Goal: Information Seeking & Learning: Check status

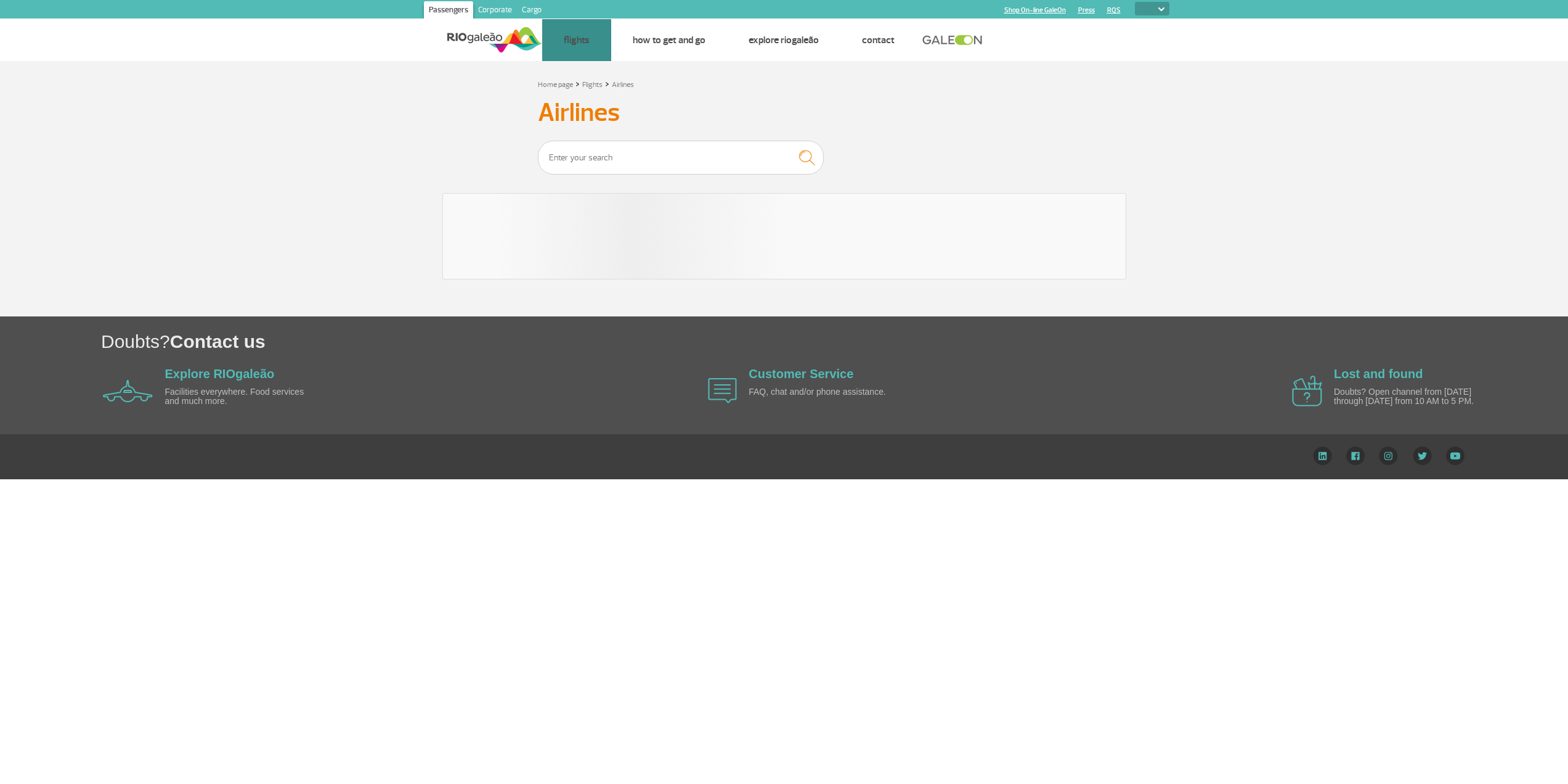
select select
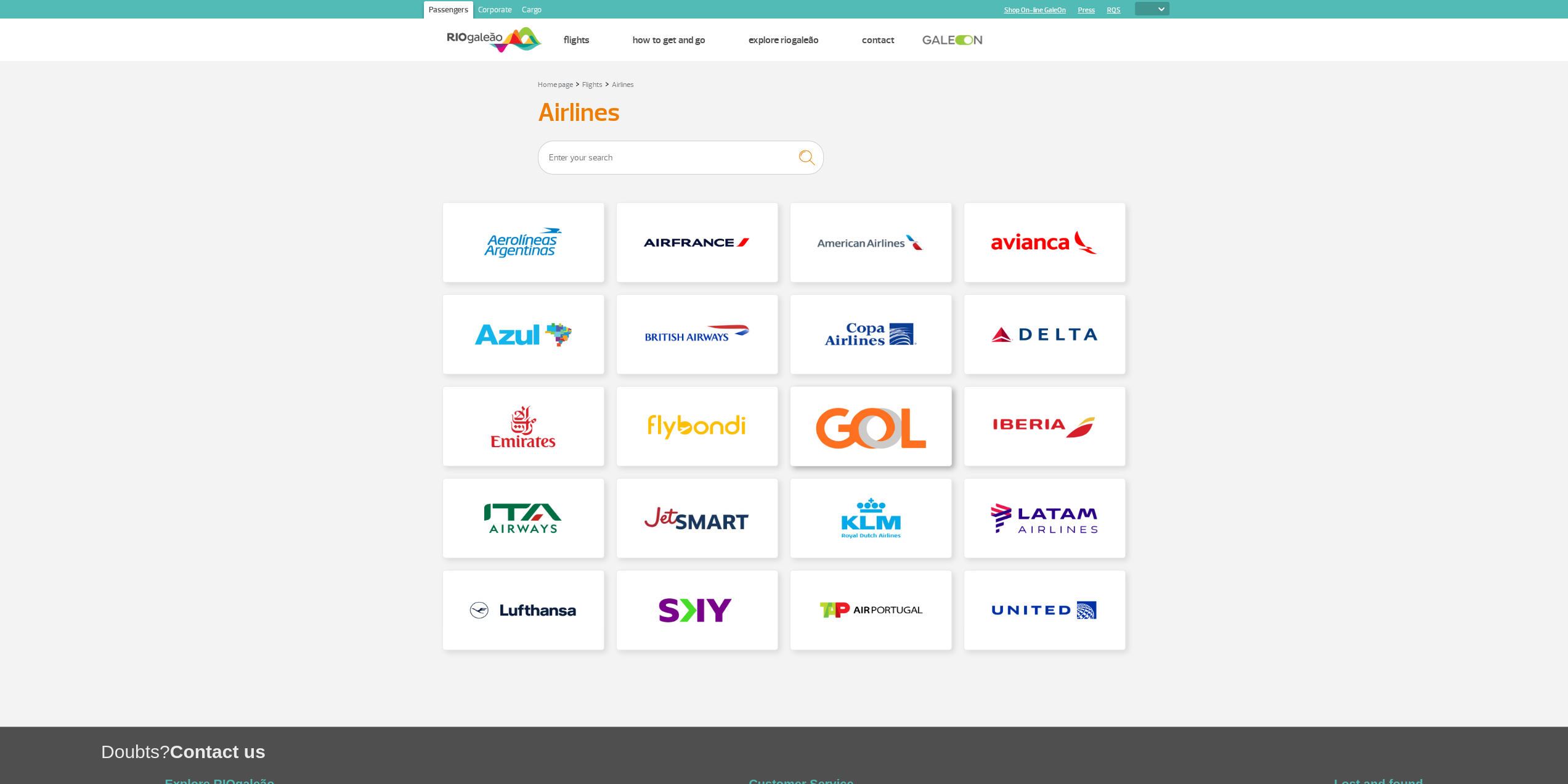
click at [891, 417] on link at bounding box center [871, 426] width 161 height 79
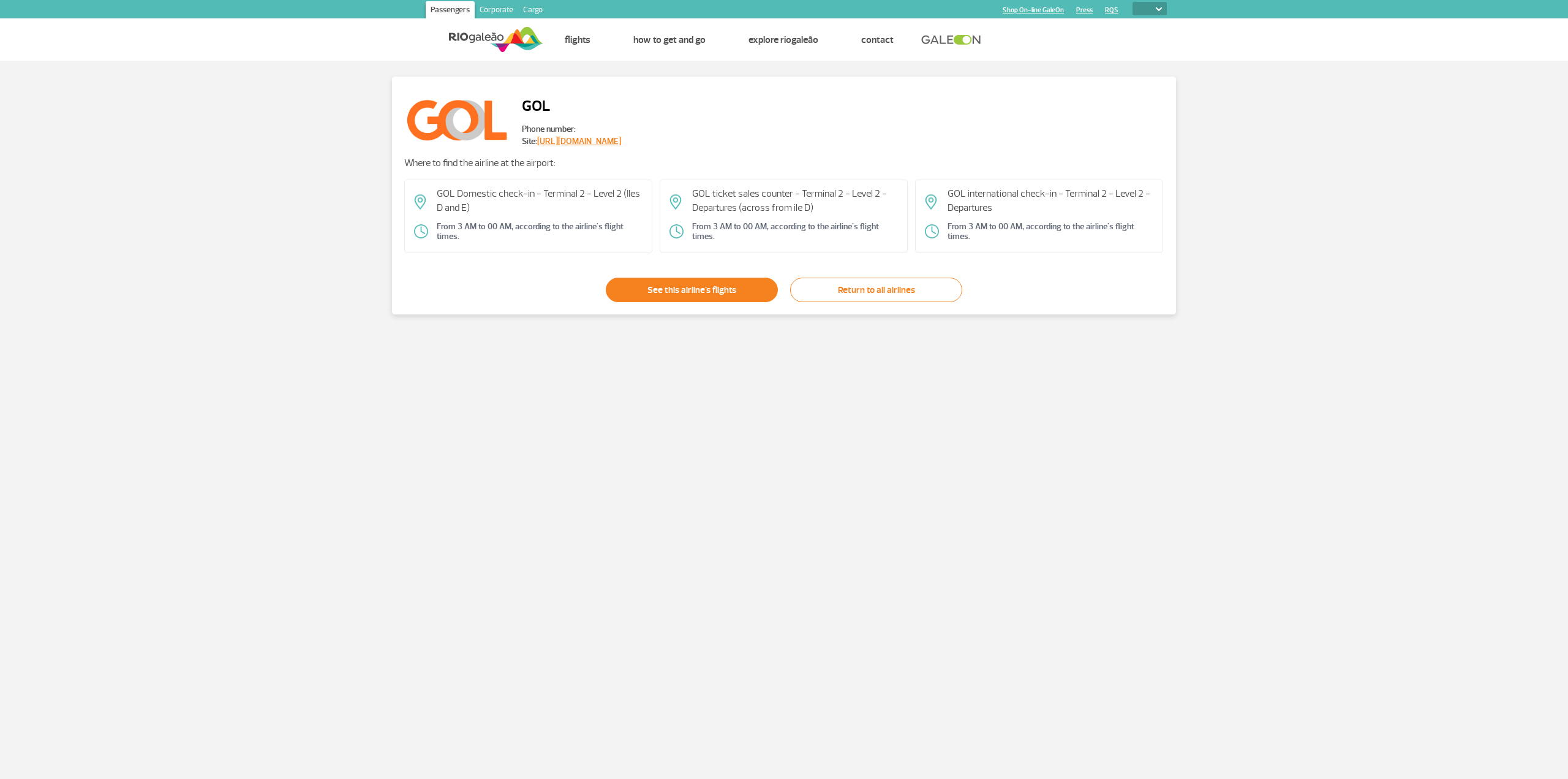
click at [666, 285] on link "See this airline's flights" at bounding box center [691, 290] width 172 height 25
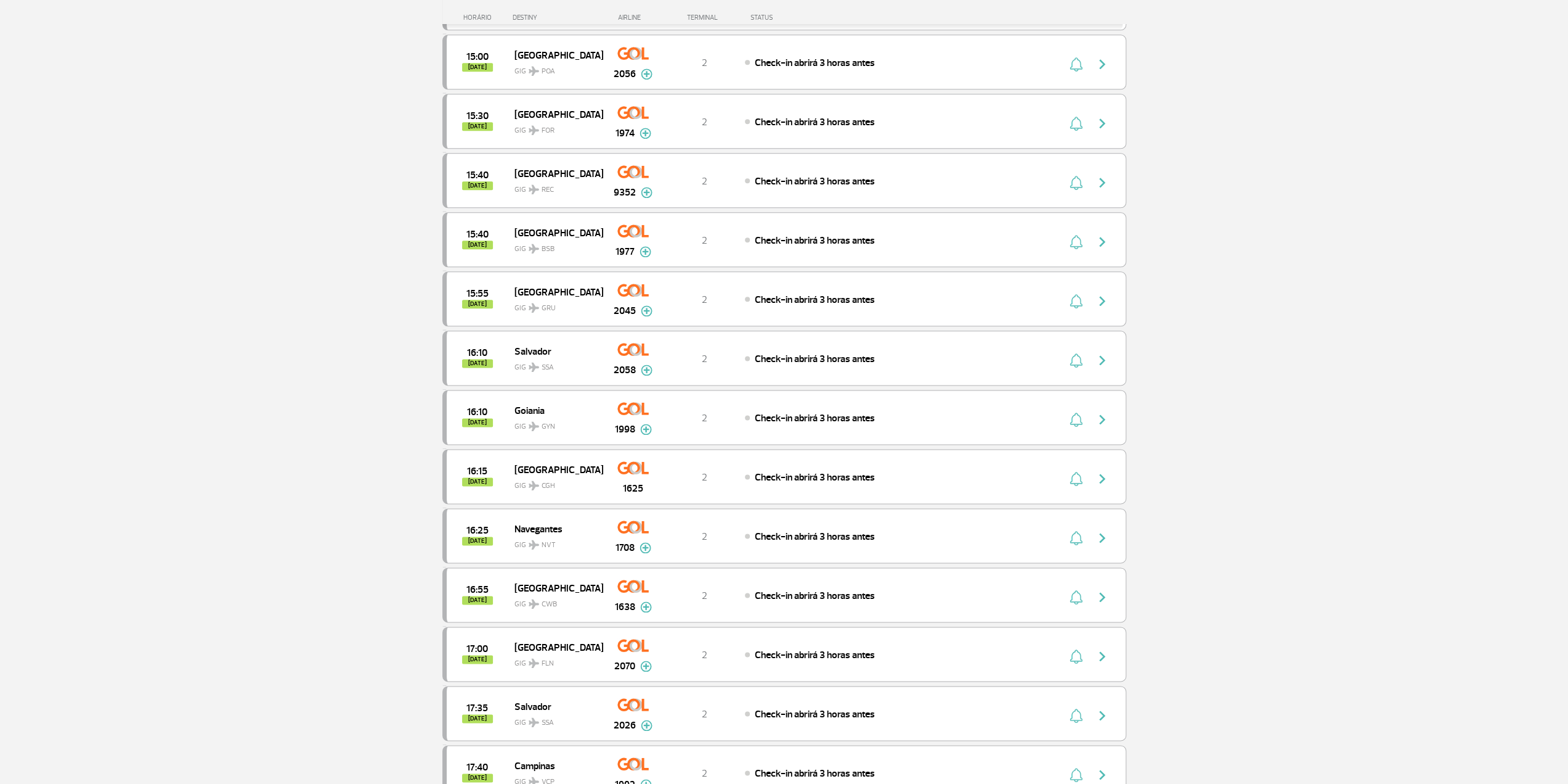
scroll to position [1479, 0]
click at [629, 576] on img at bounding box center [633, 586] width 31 height 21
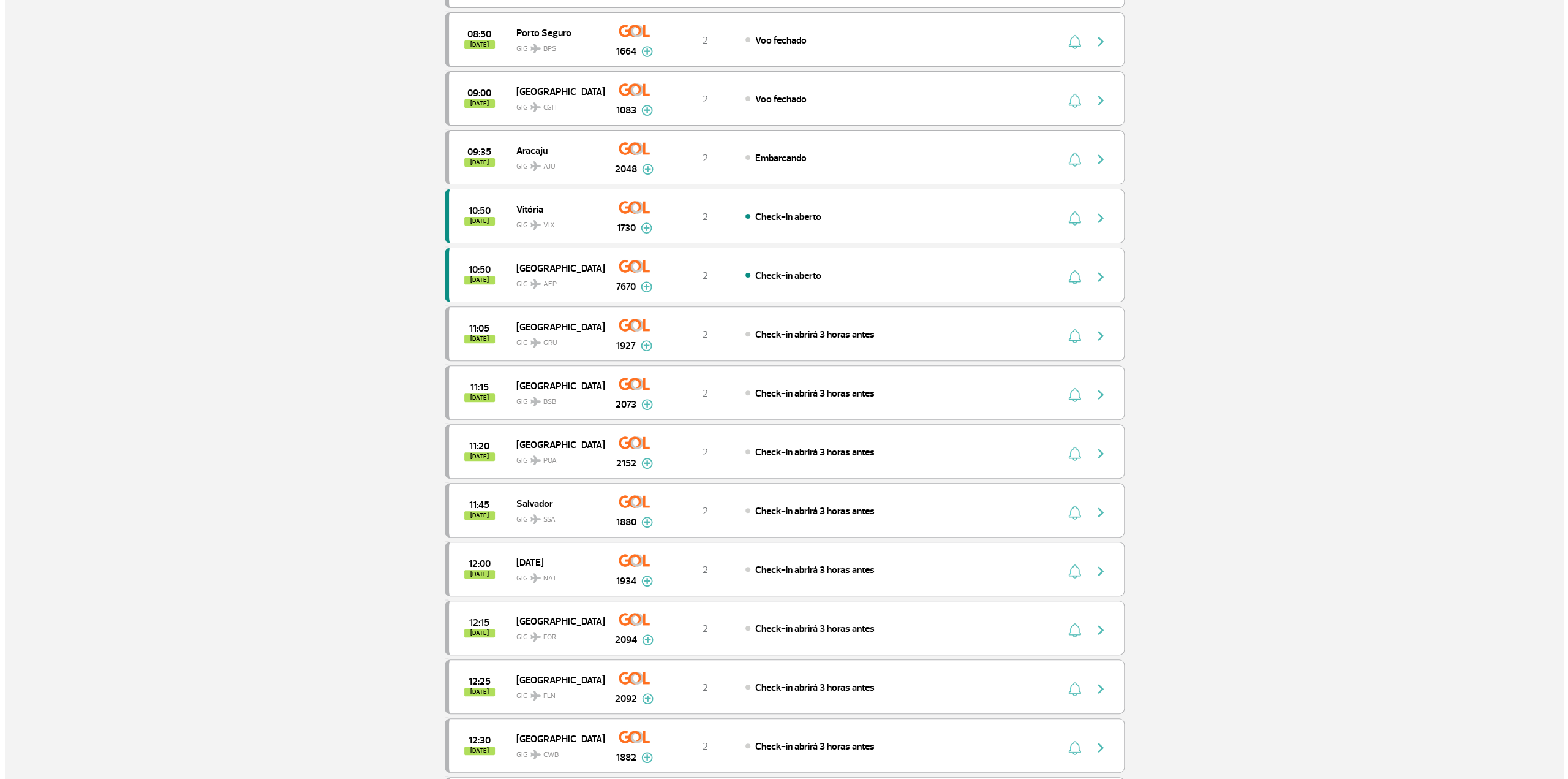
scroll to position [0, 0]
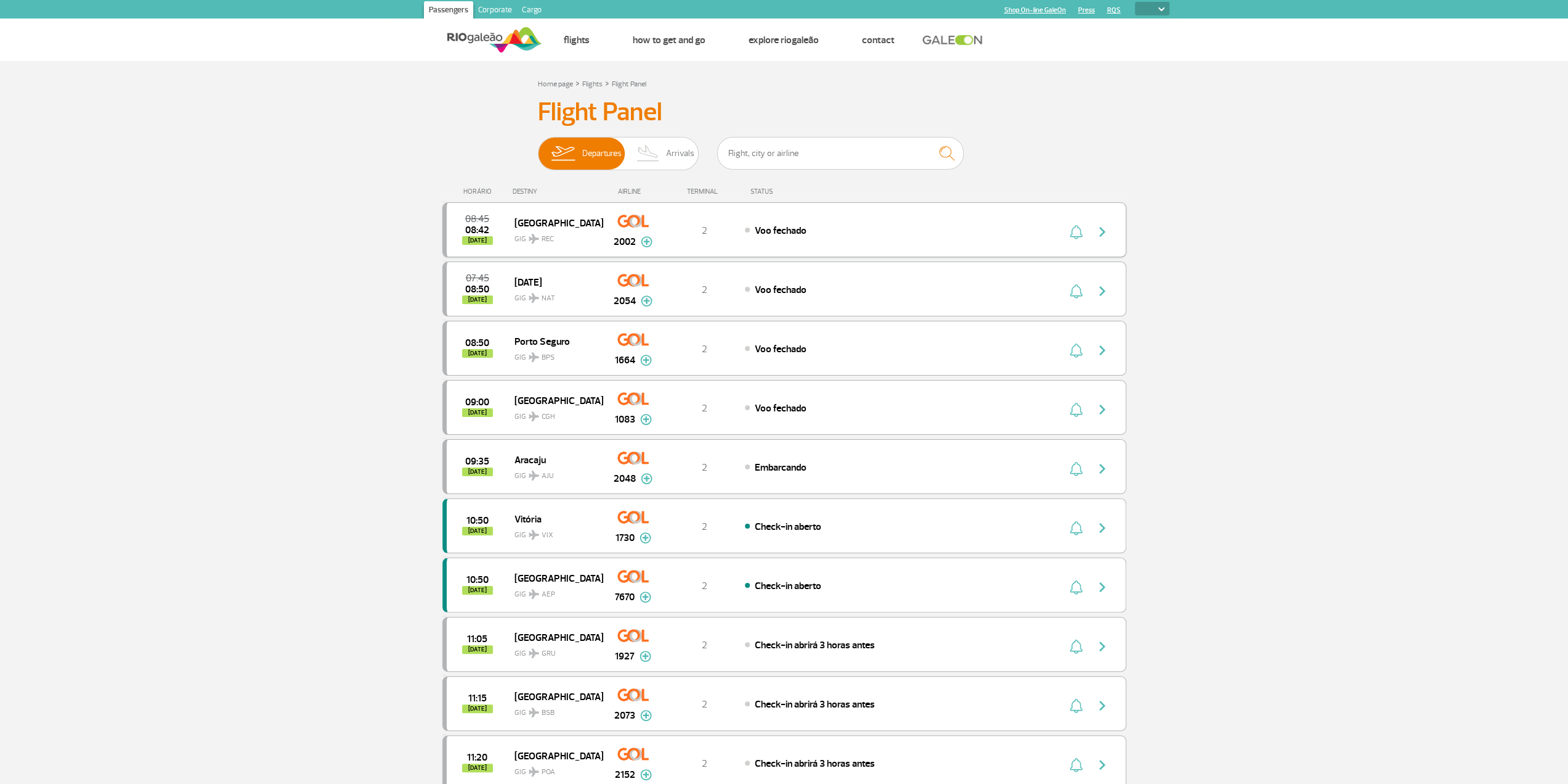
click at [1105, 227] on img "button" at bounding box center [1102, 232] width 15 height 15
click at [646, 243] on img at bounding box center [647, 241] width 12 height 11
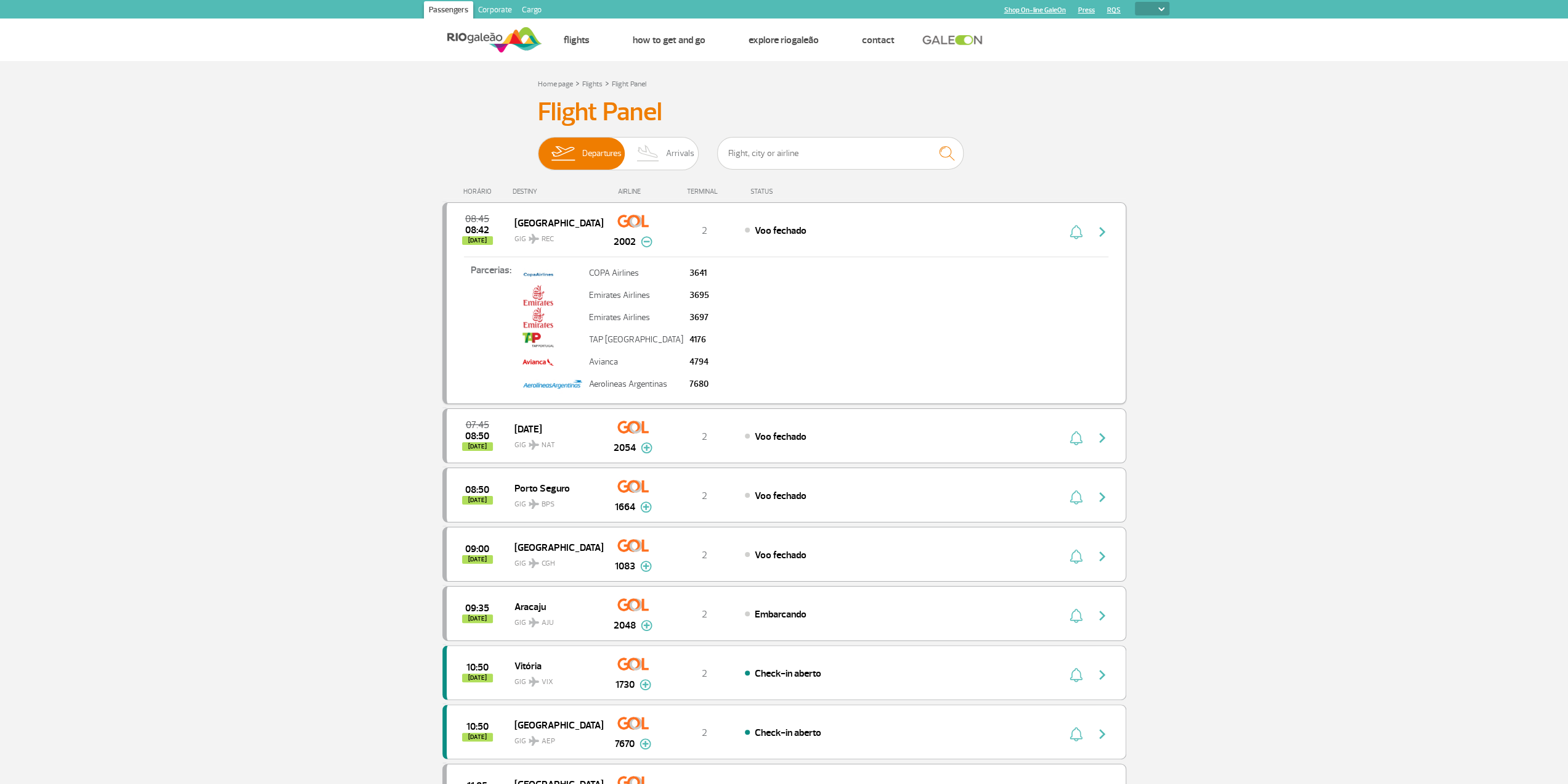
click at [648, 243] on img at bounding box center [647, 241] width 12 height 11
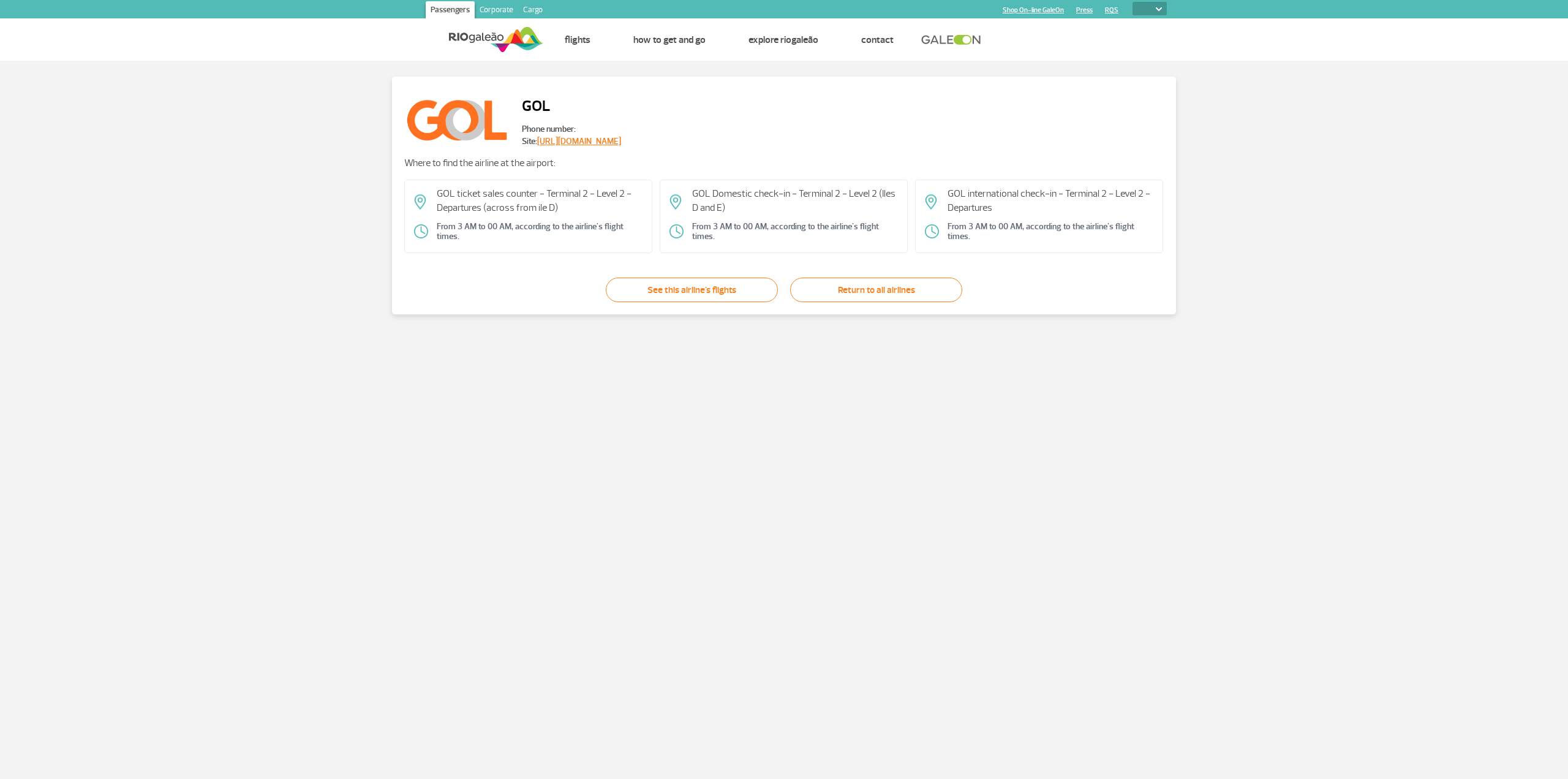
drag, startPoint x: 656, startPoint y: 7, endPoint x: 183, endPoint y: 234, distance: 524.7
click at [183, 234] on div "GOL Phone number: Site: [URL][DOMAIN_NAME] Where to find the airline at the air…" at bounding box center [784, 195] width 1543 height 238
click at [614, 141] on link "[URL][DOMAIN_NAME]" at bounding box center [579, 141] width 84 height 11
